Goal: Book appointment/travel/reservation

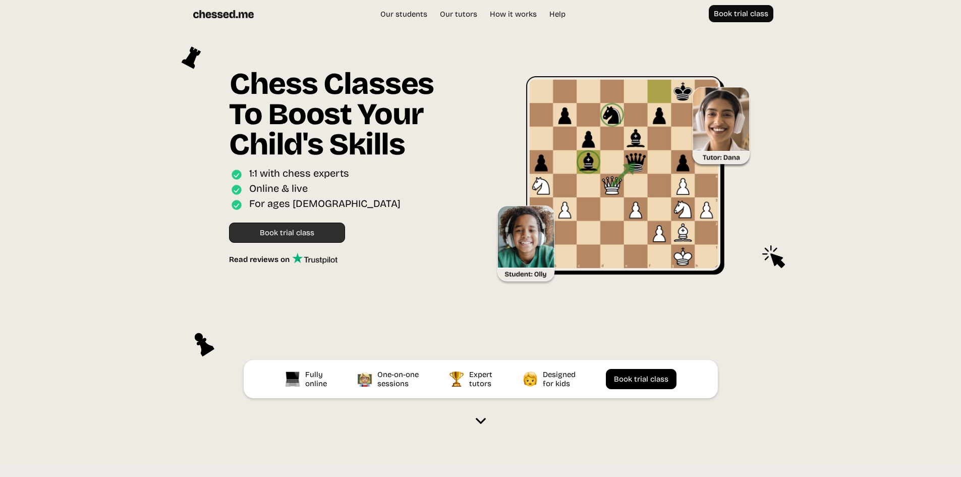
click at [315, 243] on link "Book trial class" at bounding box center [287, 232] width 116 height 20
